Goal: Information Seeking & Learning: Learn about a topic

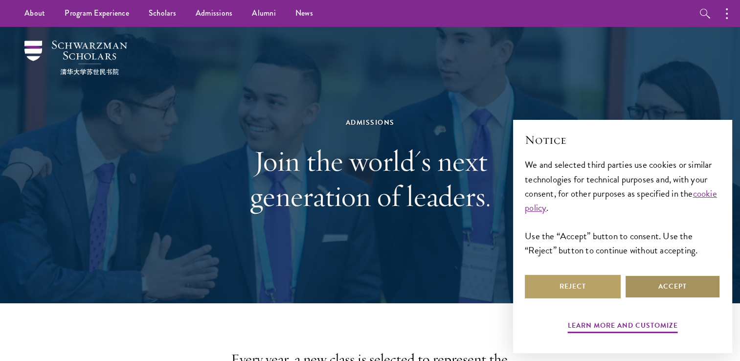
click at [672, 289] on button "Accept" at bounding box center [673, 286] width 96 height 23
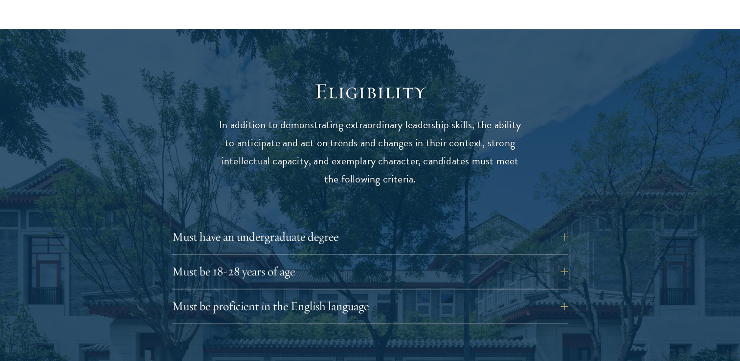
scroll to position [1315, 0]
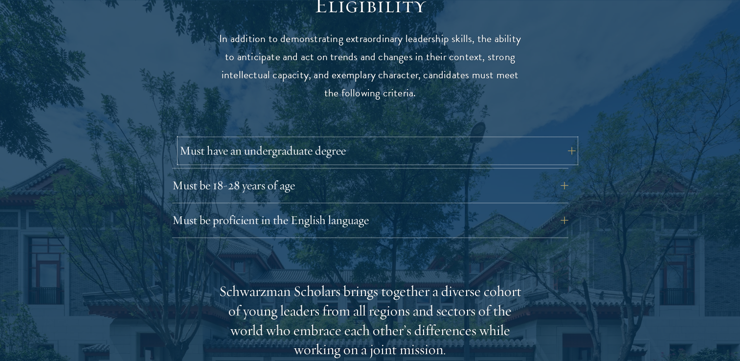
click at [375, 139] on button "Must have an undergraduate degree" at bounding box center [377, 150] width 396 height 23
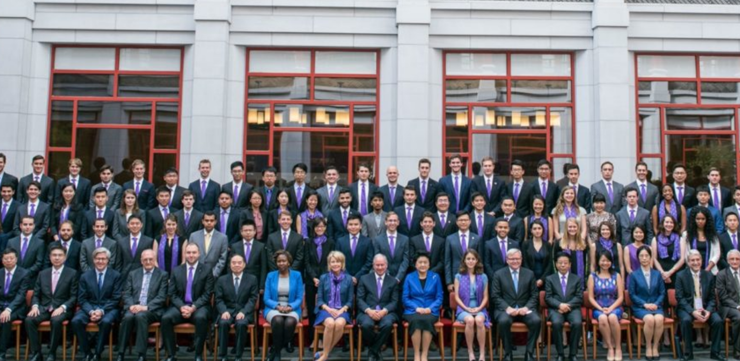
scroll to position [1838, 0]
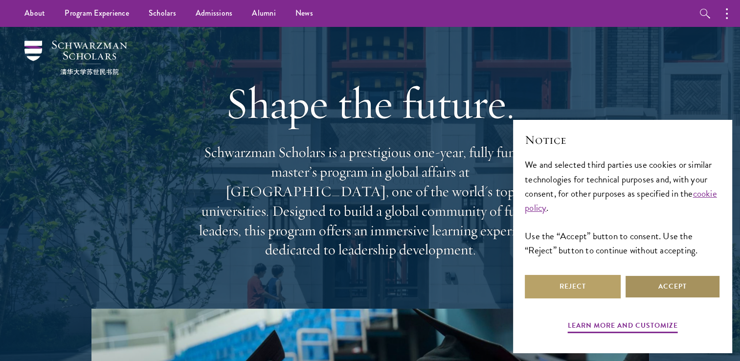
click at [678, 290] on button "Accept" at bounding box center [673, 286] width 96 height 23
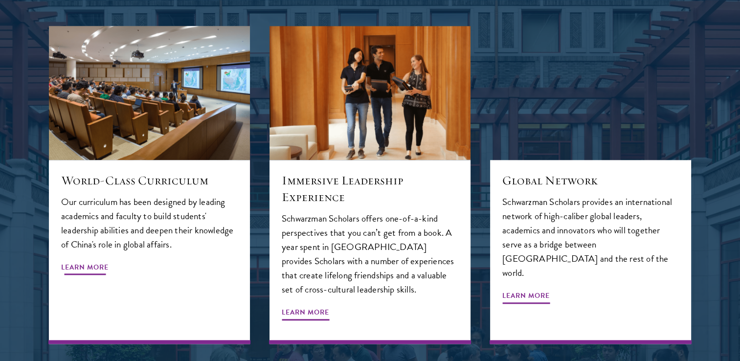
scroll to position [1033, 0]
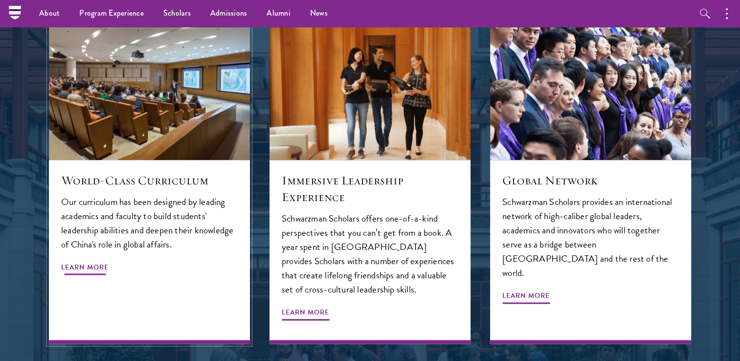
click at [80, 261] on span "Learn More" at bounding box center [84, 268] width 47 height 15
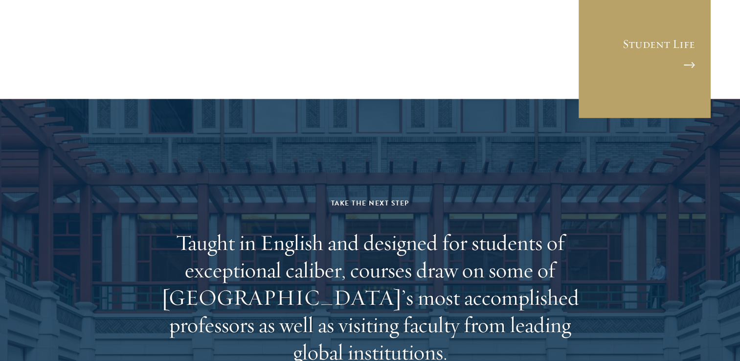
scroll to position [5968, 0]
